Goal: Task Accomplishment & Management: Use online tool/utility

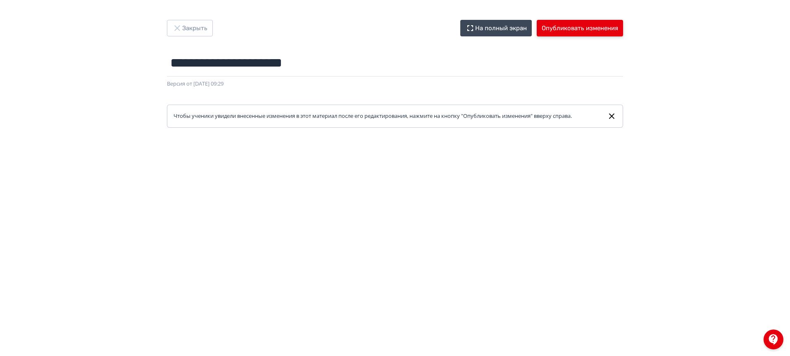
click at [572, 28] on button "Опубликовать изменения" at bounding box center [580, 28] width 86 height 17
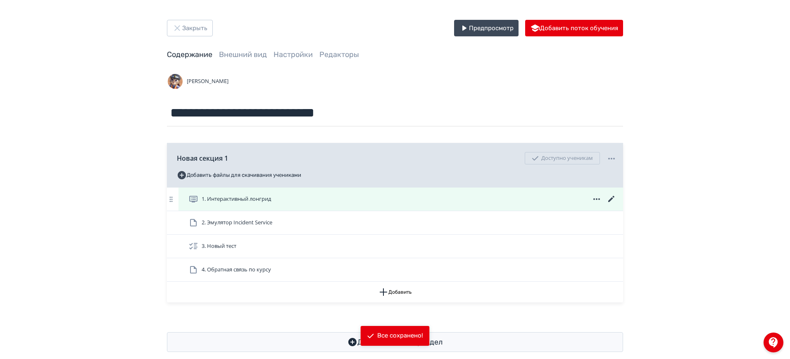
click at [613, 198] on icon at bounding box center [611, 199] width 6 height 6
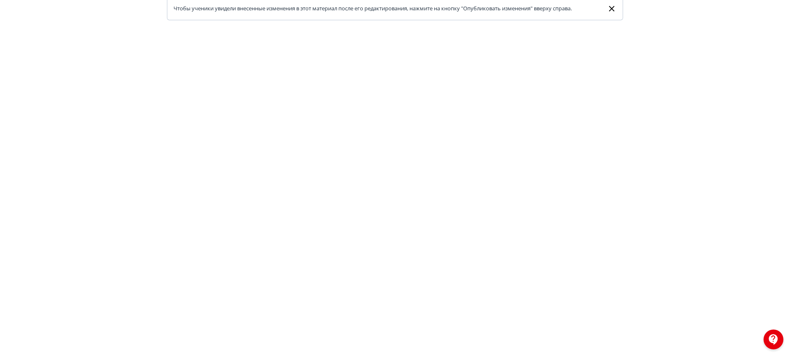
scroll to position [160, 0]
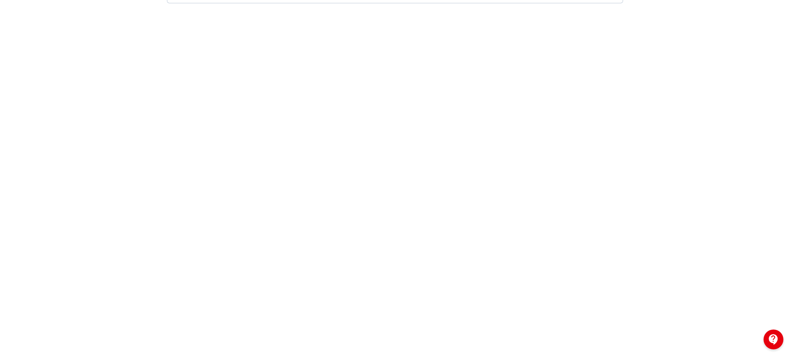
scroll to position [155, 0]
